Goal: Find specific page/section: Find specific page/section

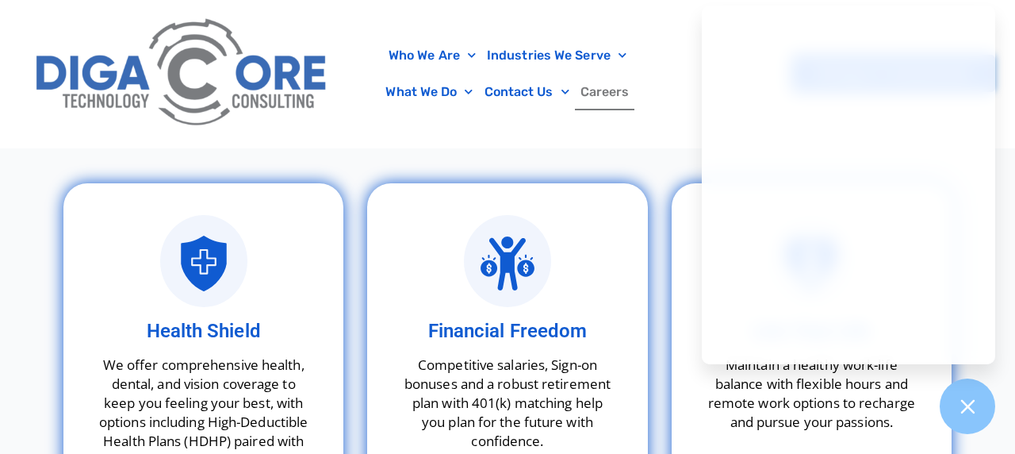
scroll to position [4152, 0]
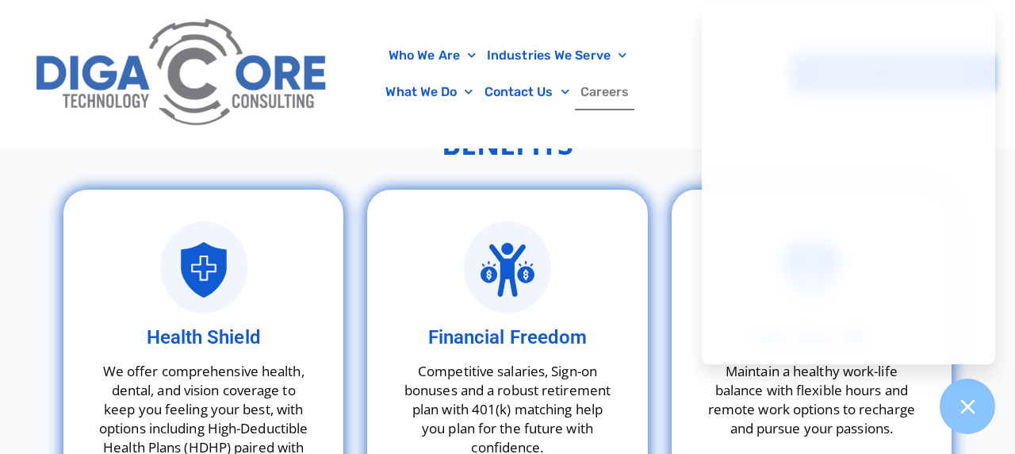
click at [663, 147] on section "Who We Are About Us Our Leadership Testimonials Blog Industries We Serve Health…" at bounding box center [507, 74] width 1015 height 148
click at [643, 159] on div "Benefits" at bounding box center [508, 144] width 904 height 59
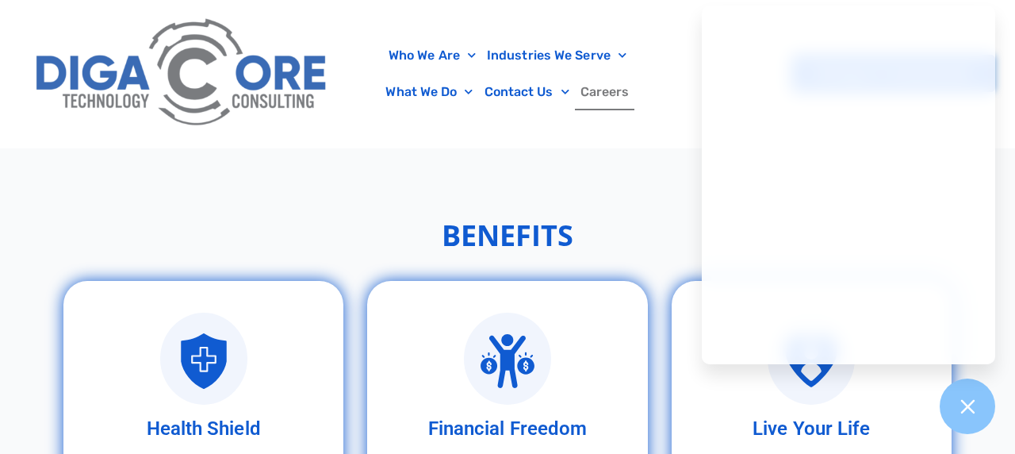
scroll to position [3927, 0]
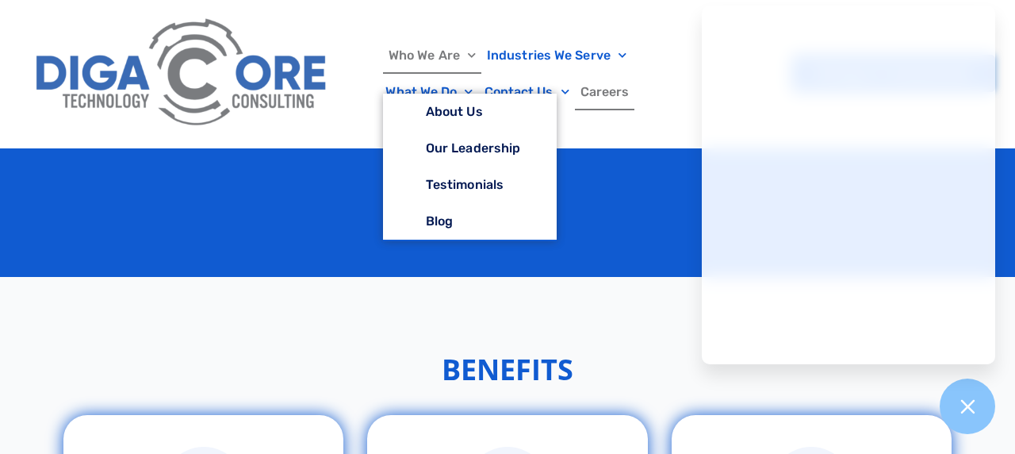
click at [414, 54] on link "Who We Are" at bounding box center [432, 55] width 98 height 36
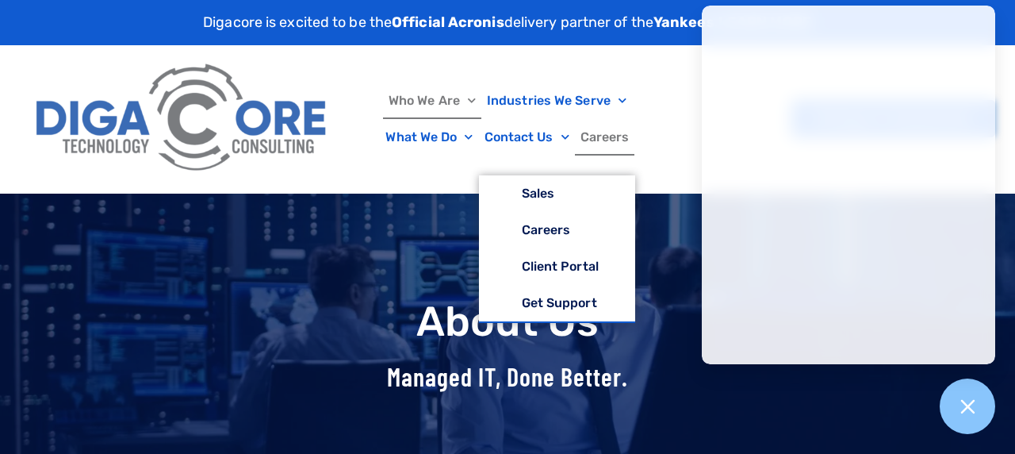
click at [604, 138] on link "Careers" at bounding box center [605, 137] width 60 height 36
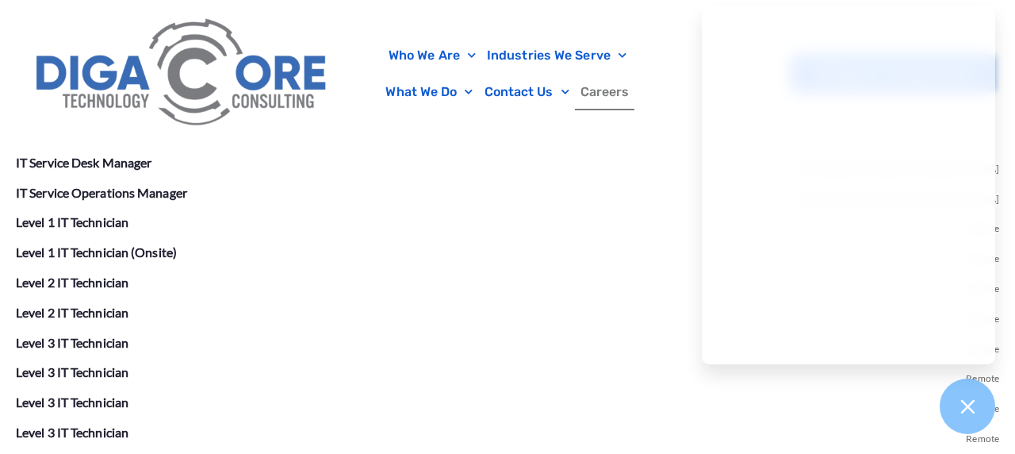
scroll to position [2870, 0]
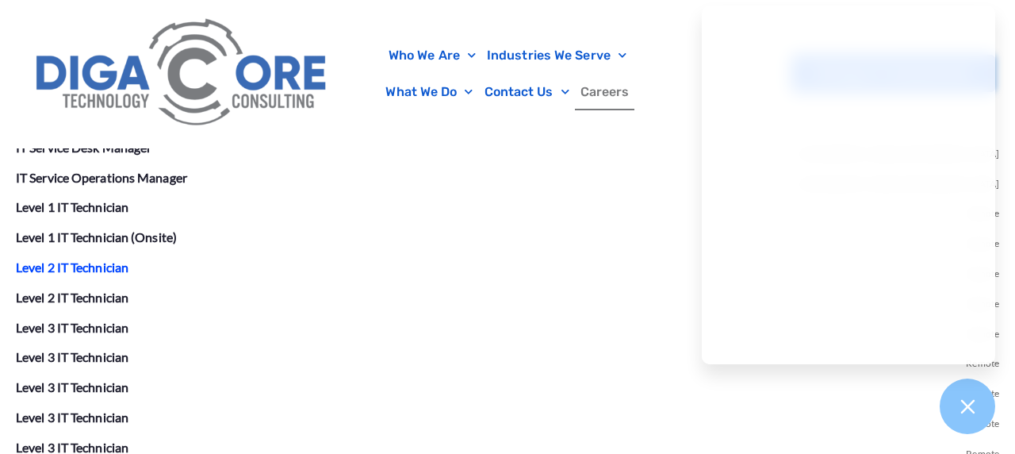
click at [81, 263] on link "Level 2 IT Technician" at bounding box center [72, 266] width 113 height 15
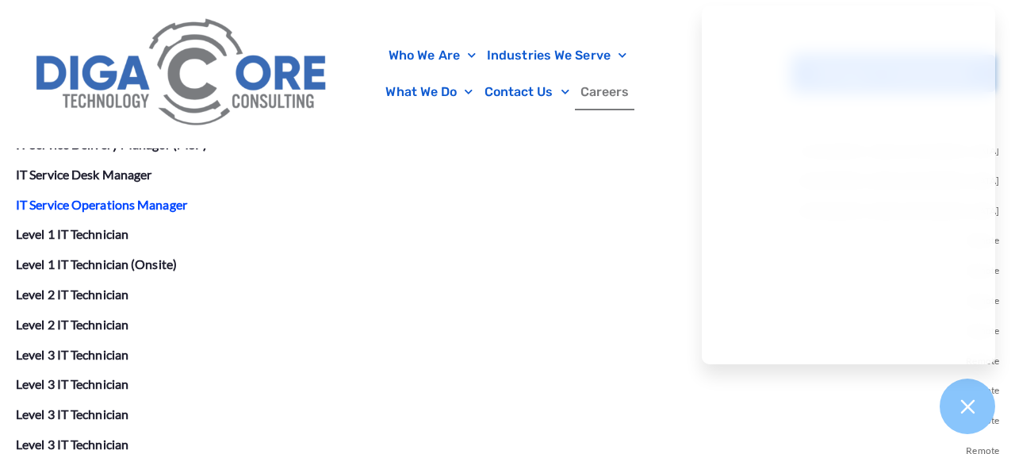
scroll to position [2844, 0]
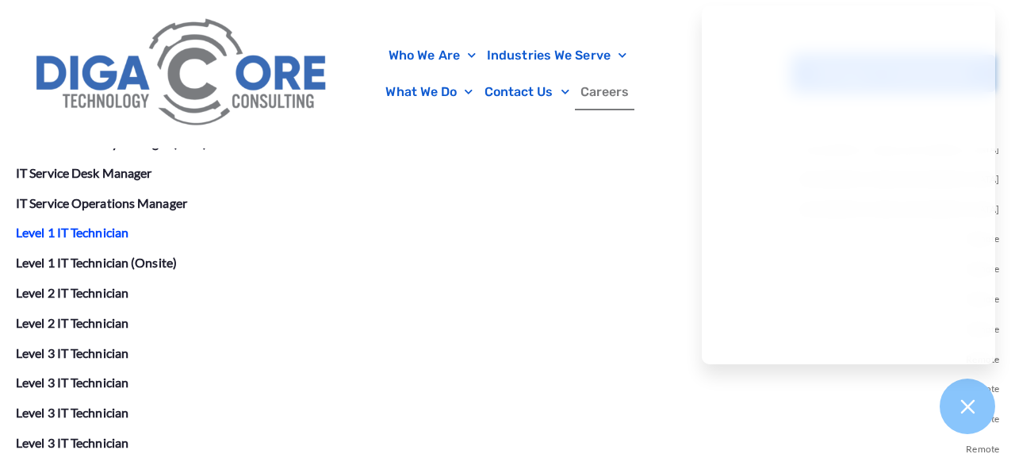
click at [96, 226] on link "Level 1 IT Technician" at bounding box center [72, 231] width 113 height 15
